Goal: Information Seeking & Learning: Learn about a topic

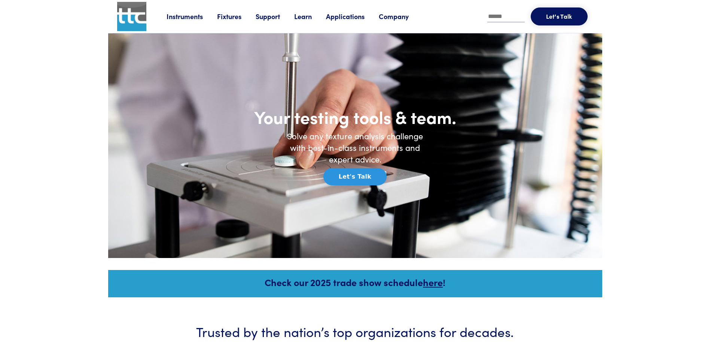
click at [506, 19] on input "text" at bounding box center [505, 16] width 37 height 11
type input "******"
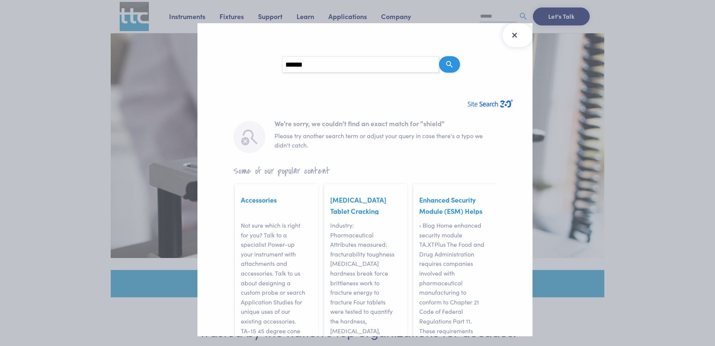
click at [514, 32] on icon "Close Search Results" at bounding box center [515, 35] width 12 height 12
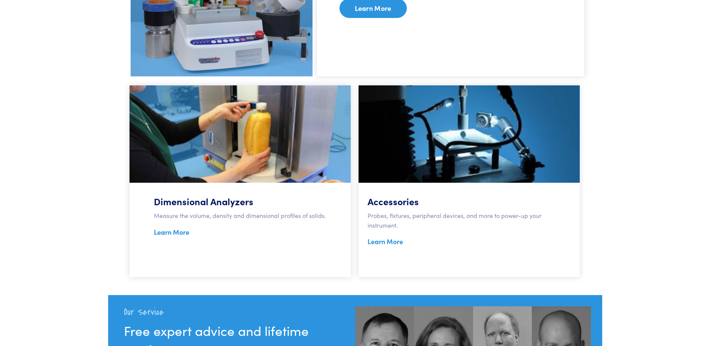
scroll to position [561, 0]
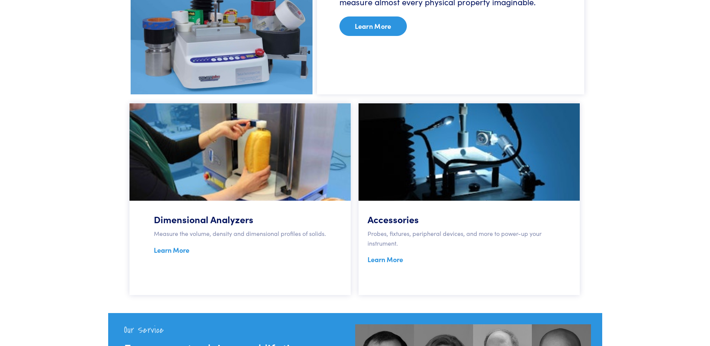
click at [444, 232] on p "Probes, fixtures, peripheral devices, and more to power-up your instrument." at bounding box center [468, 238] width 203 height 19
click at [397, 258] on link "Learn More" at bounding box center [385, 258] width 36 height 9
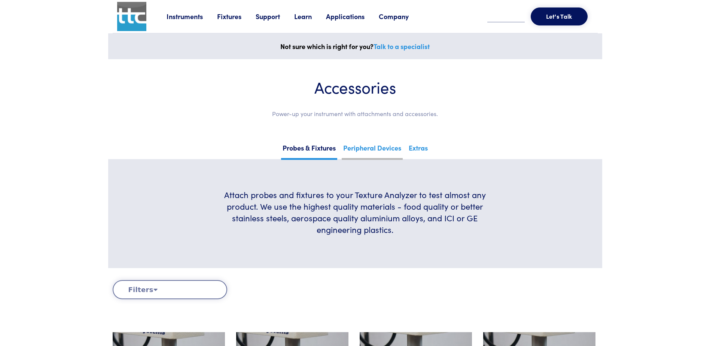
click at [356, 153] on link "Peripheral Devices" at bounding box center [372, 150] width 61 height 18
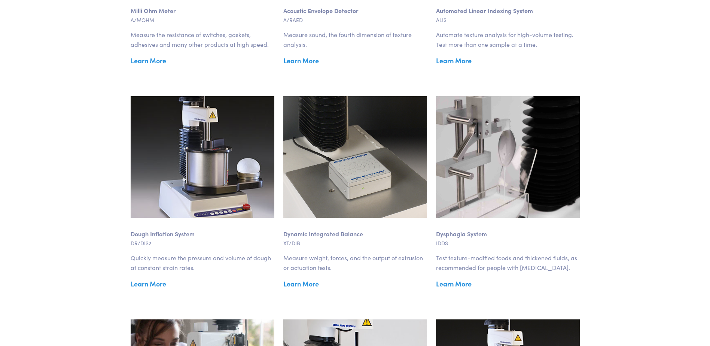
scroll to position [449, 0]
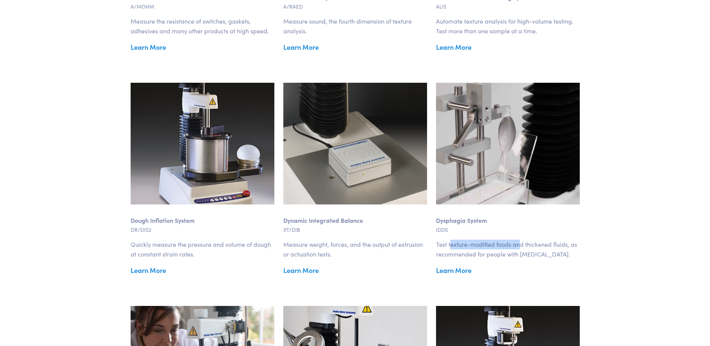
drag, startPoint x: 449, startPoint y: 247, endPoint x: 518, endPoint y: 247, distance: 68.8
click at [518, 247] on p "Test texture-modified foods and thickened fluids, as recommended for people wit…" at bounding box center [508, 248] width 144 height 19
drag, startPoint x: 518, startPoint y: 247, endPoint x: 520, endPoint y: 254, distance: 7.0
click at [520, 254] on p "Test texture-modified foods and thickened fluids, as recommended for people wit…" at bounding box center [508, 248] width 144 height 19
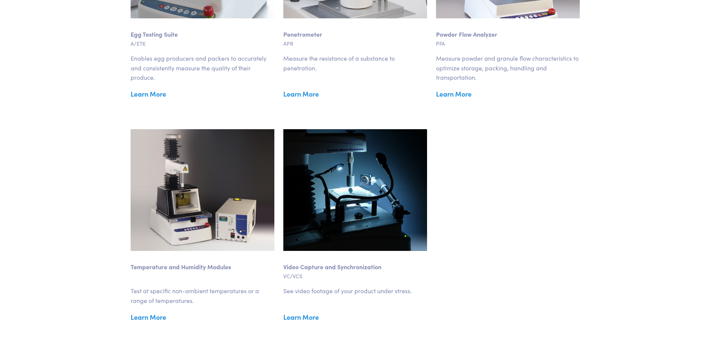
scroll to position [898, 0]
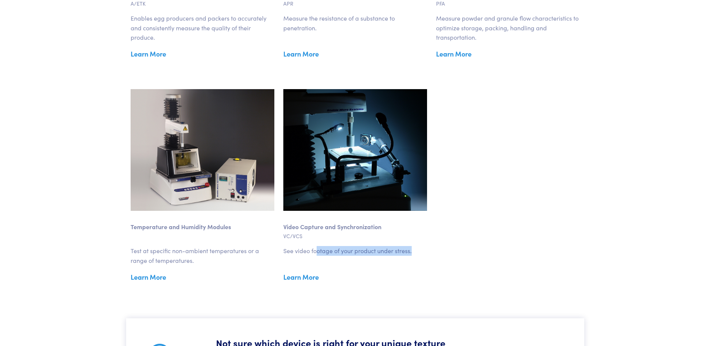
drag, startPoint x: 318, startPoint y: 251, endPoint x: 414, endPoint y: 251, distance: 95.4
click at [414, 251] on p "See video footage of your product under stress." at bounding box center [355, 251] width 144 height 10
drag, startPoint x: 414, startPoint y: 251, endPoint x: 430, endPoint y: 256, distance: 16.8
click at [430, 256] on div "Video Capture and Synchronization VC/VCS See video footage of your product unde…" at bounding box center [355, 185] width 153 height 193
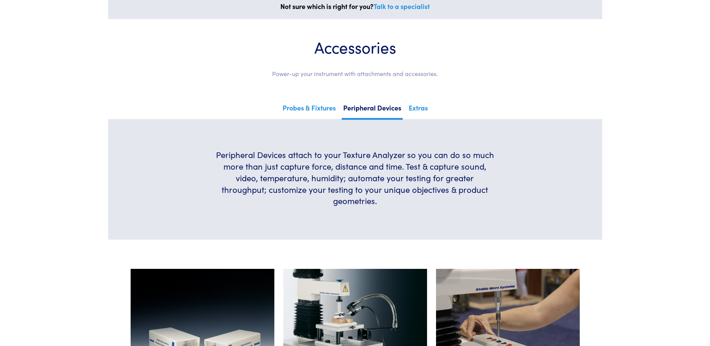
scroll to position [0, 0]
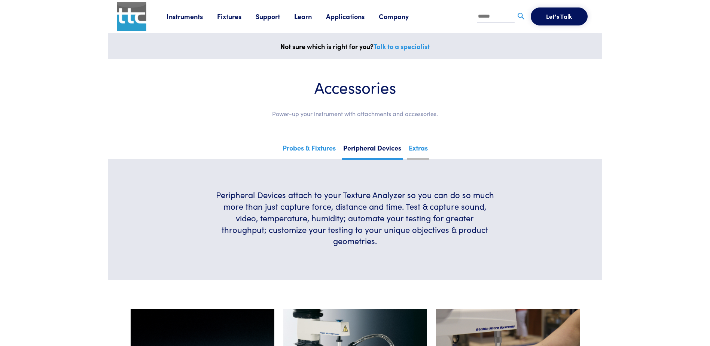
click at [416, 145] on link "Extras" at bounding box center [418, 150] width 22 height 18
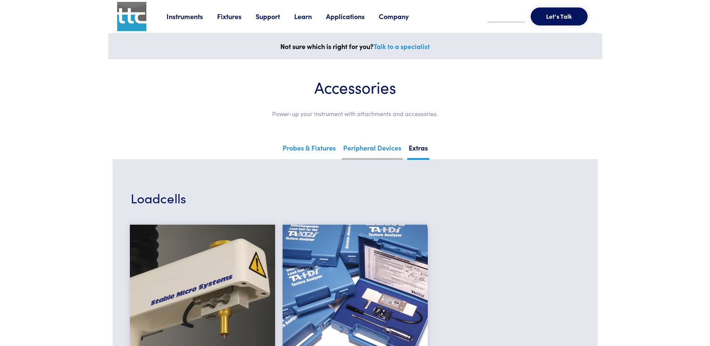
click at [375, 147] on link "Peripheral Devices" at bounding box center [372, 150] width 61 height 18
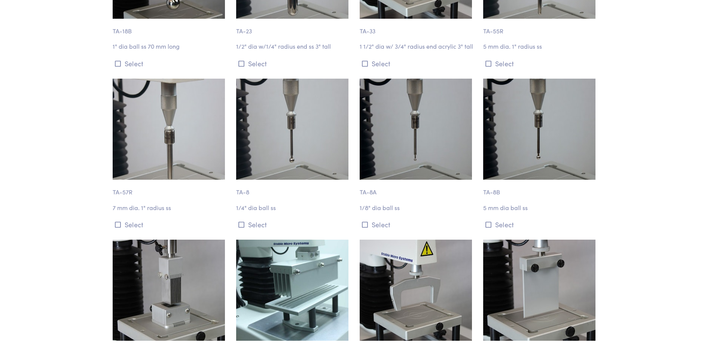
scroll to position [2656, 0]
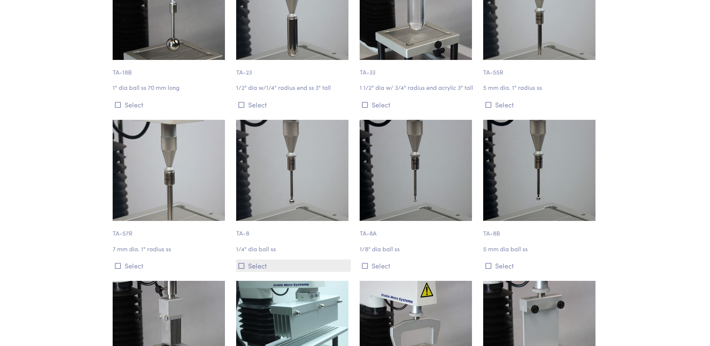
click at [247, 259] on button "Select" at bounding box center [293, 265] width 114 height 12
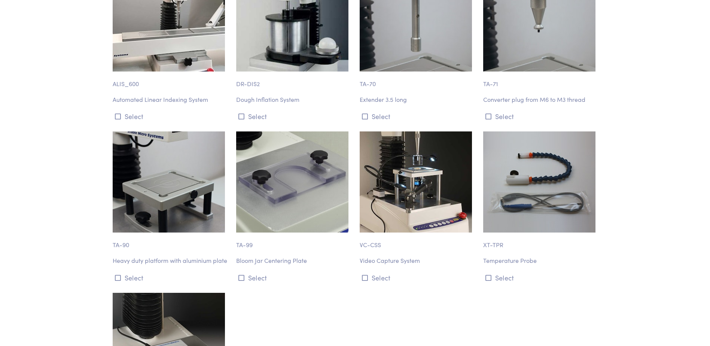
scroll to position [8665, 0]
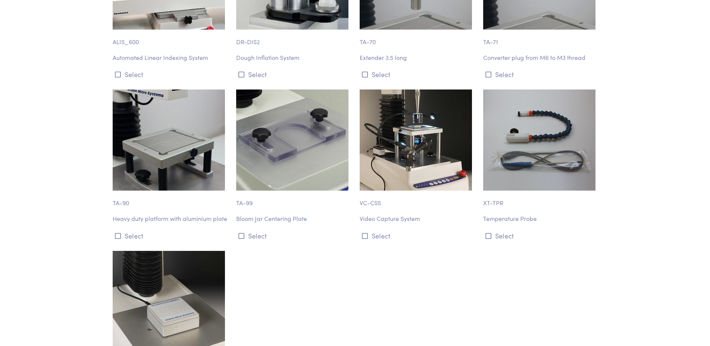
drag, startPoint x: 470, startPoint y: 217, endPoint x: 487, endPoint y: 215, distance: 16.9
